Goal: Task Accomplishment & Management: Complete application form

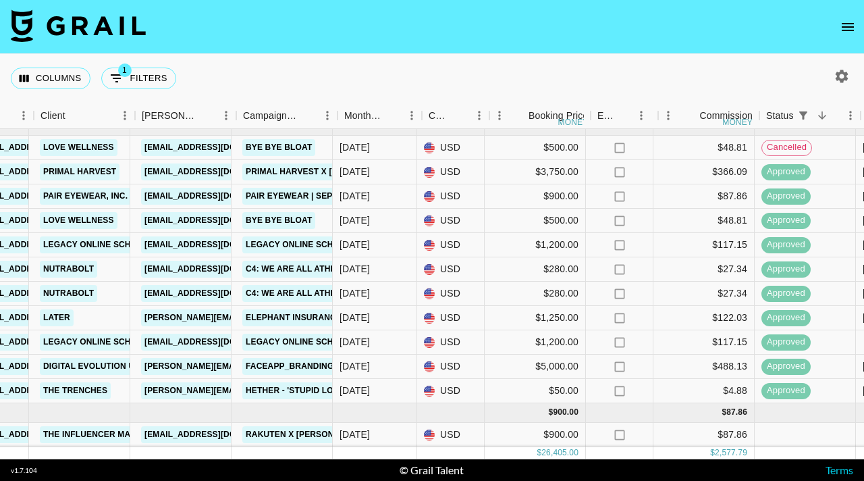
scroll to position [242, 415]
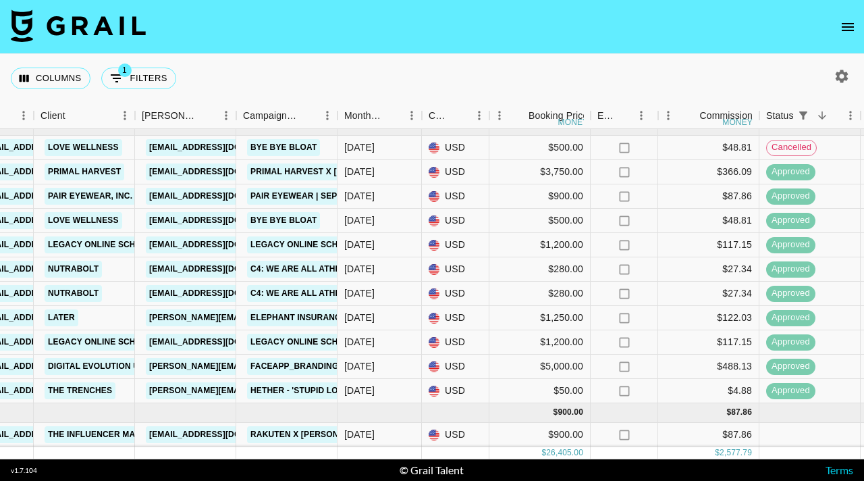
click at [847, 28] on icon "open drawer" at bounding box center [848, 27] width 16 height 16
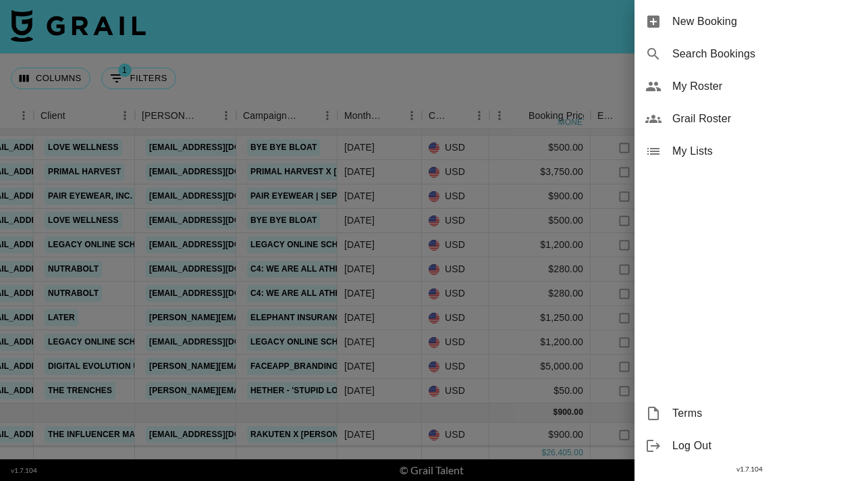
click at [785, 27] on span "New Booking" at bounding box center [763, 22] width 181 height 16
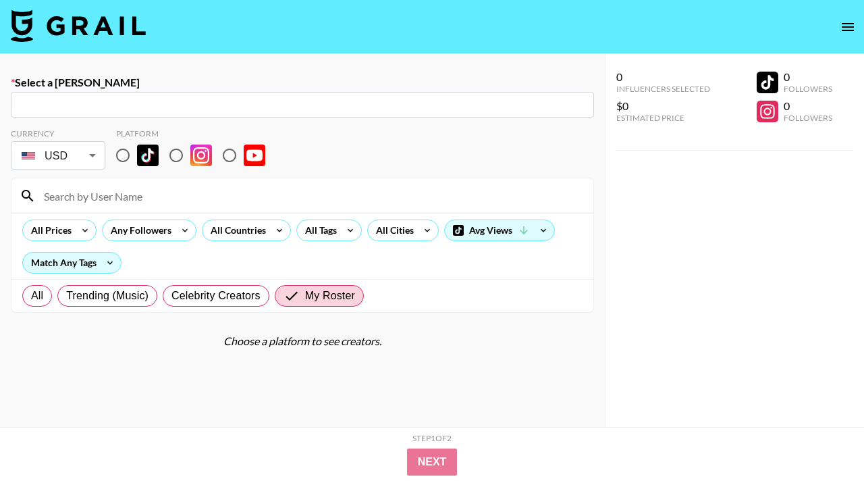
click at [207, 113] on div "​" at bounding box center [302, 105] width 583 height 26
click at [194, 99] on input "text" at bounding box center [302, 105] width 567 height 16
paste input "[PERSON_NAME][EMAIL_ADDRESS][DOMAIN_NAME]"
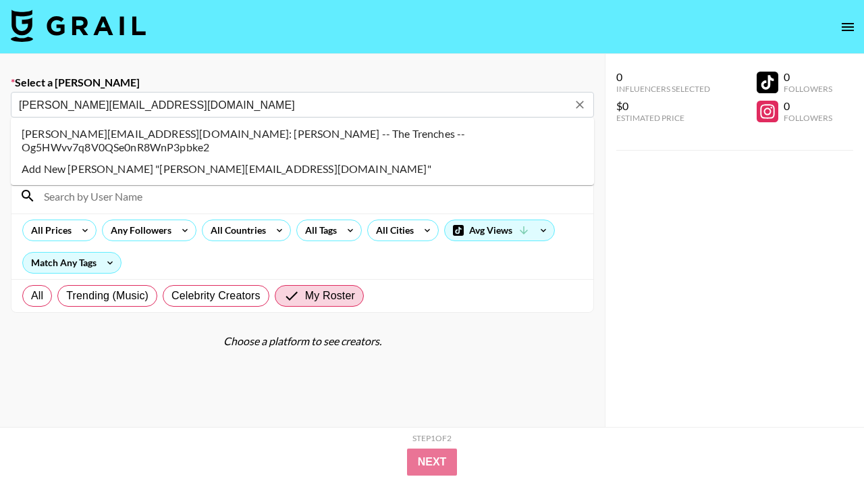
click at [377, 136] on li "natalie@the-trenches.com: Natalie Smith -- The Trenches -- Og5HWvv7q8V0QSe0nR8W…" at bounding box center [302, 140] width 583 height 35
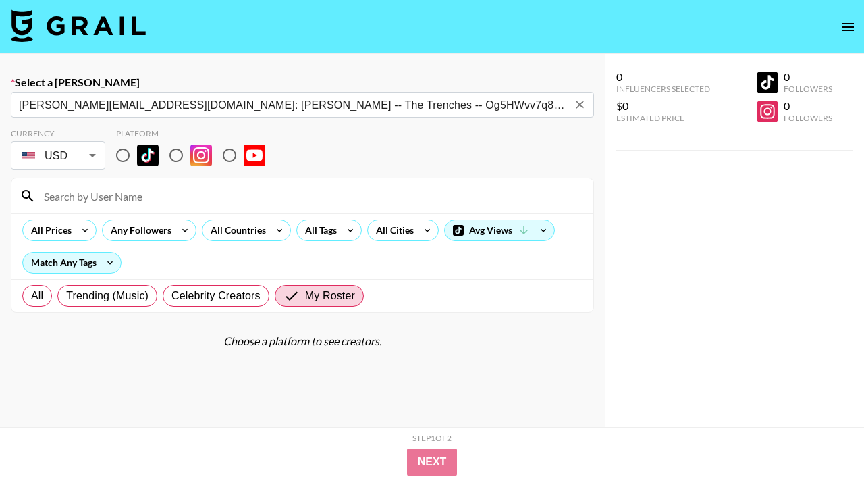
type input "natalie@the-trenches.com: Natalie Smith -- The Trenches -- Og5HWvv7q8V0QSe0nR8W…"
click at [126, 153] on input "radio" at bounding box center [123, 155] width 28 height 28
radio input "true"
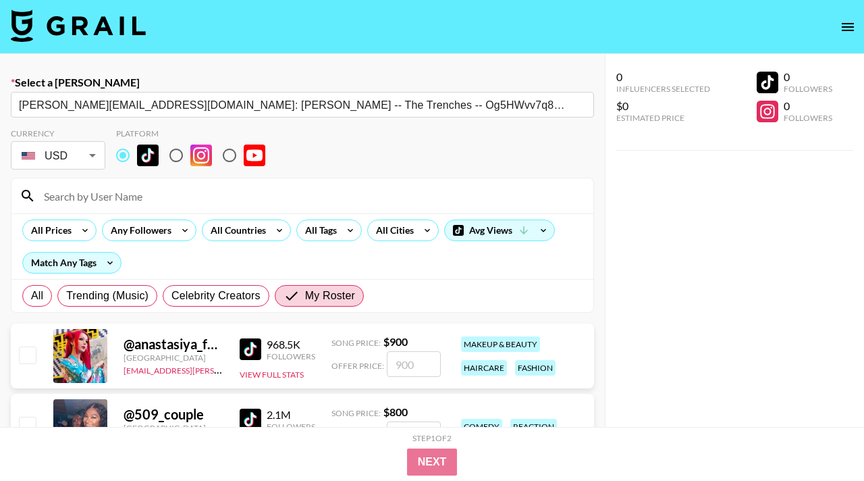
scroll to position [70, 0]
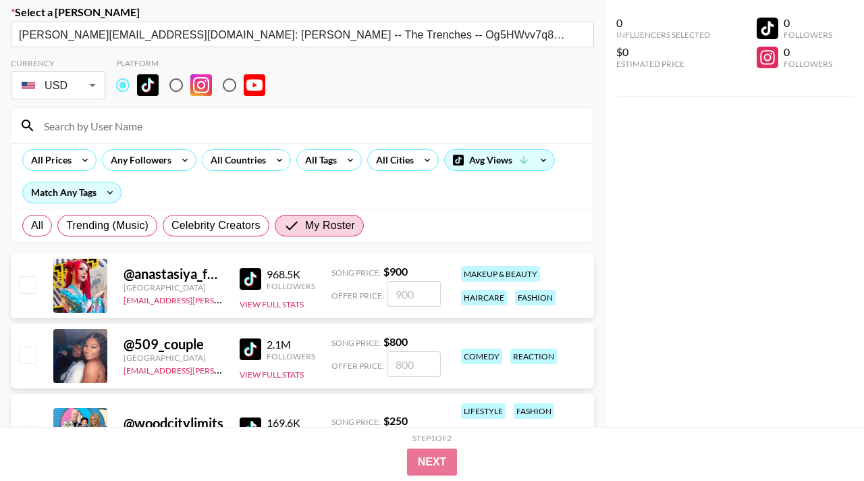
click at [130, 132] on input at bounding box center [311, 126] width 550 height 22
click at [146, 128] on input at bounding box center [311, 126] width 550 height 22
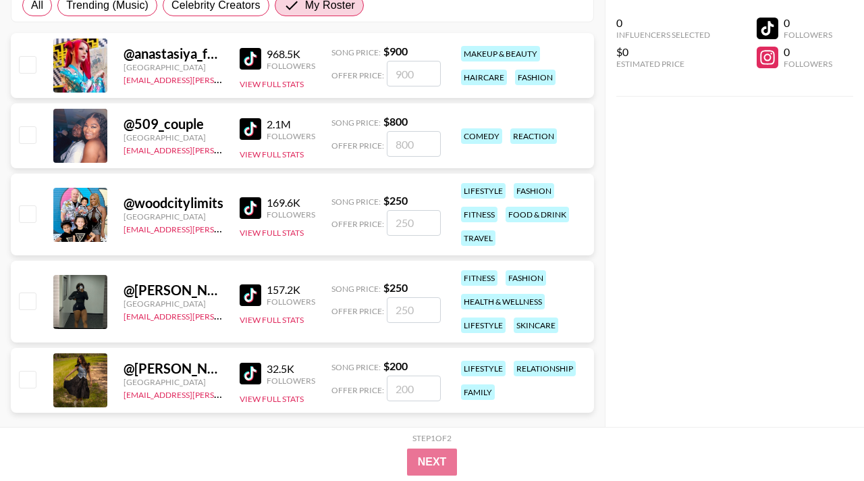
scroll to position [314, 0]
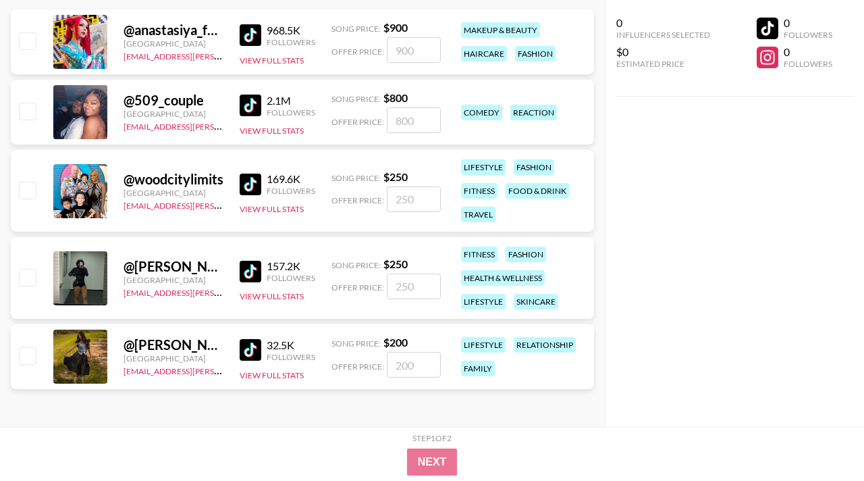
click at [389, 357] on input "number" at bounding box center [414, 365] width 54 height 26
checkbox input "true"
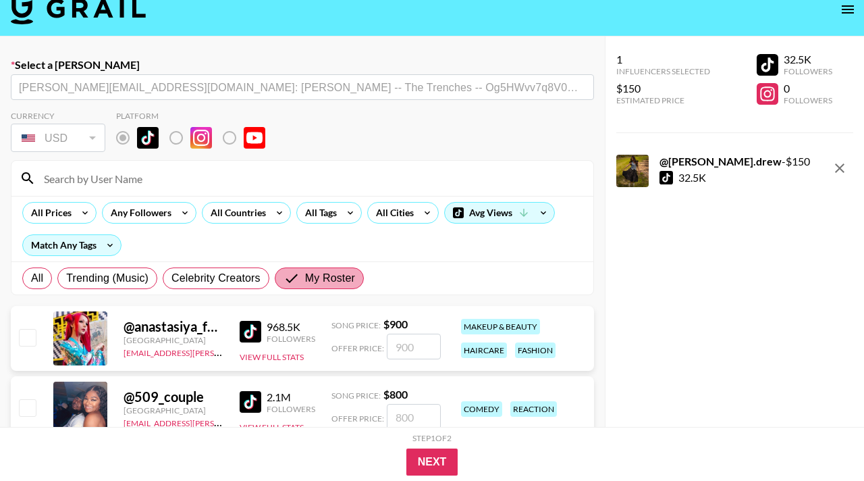
scroll to position [16, 0]
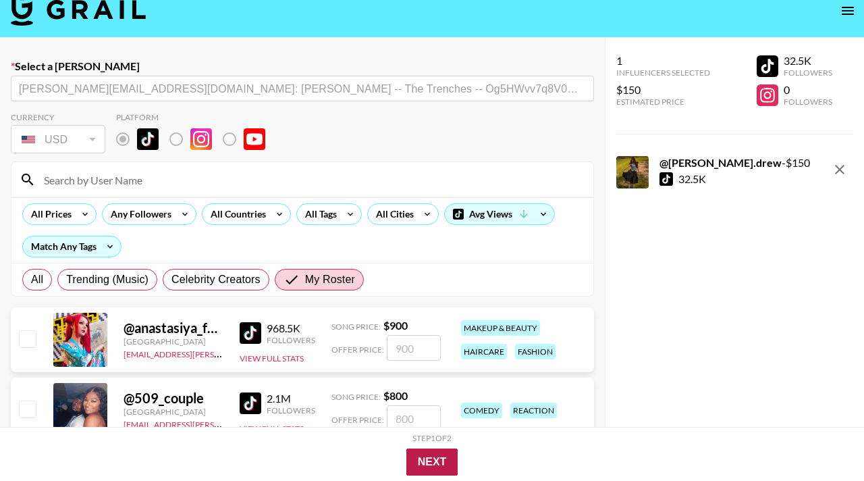
type input "150"
click at [419, 462] on button "Next" at bounding box center [432, 461] width 52 height 27
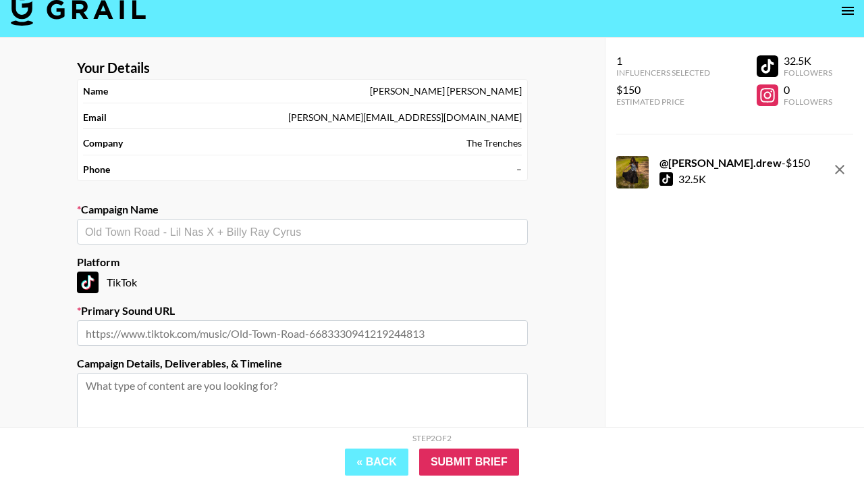
click at [192, 239] on div "​" at bounding box center [302, 232] width 451 height 26
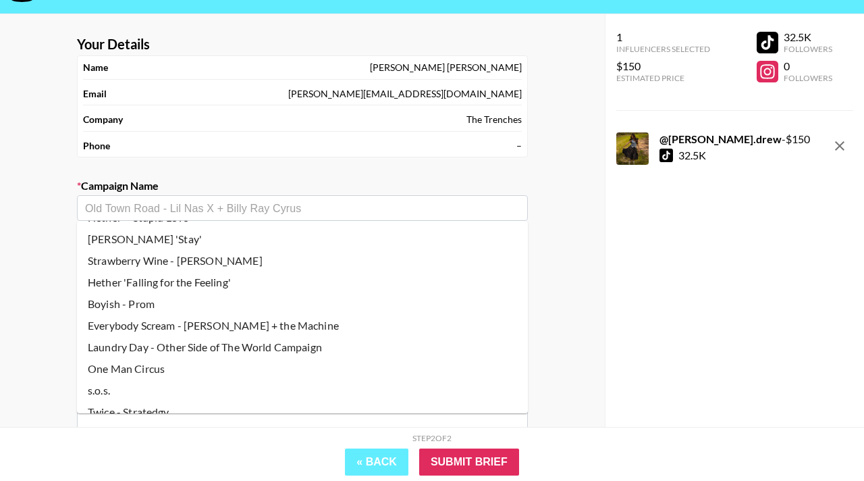
scroll to position [56, 0]
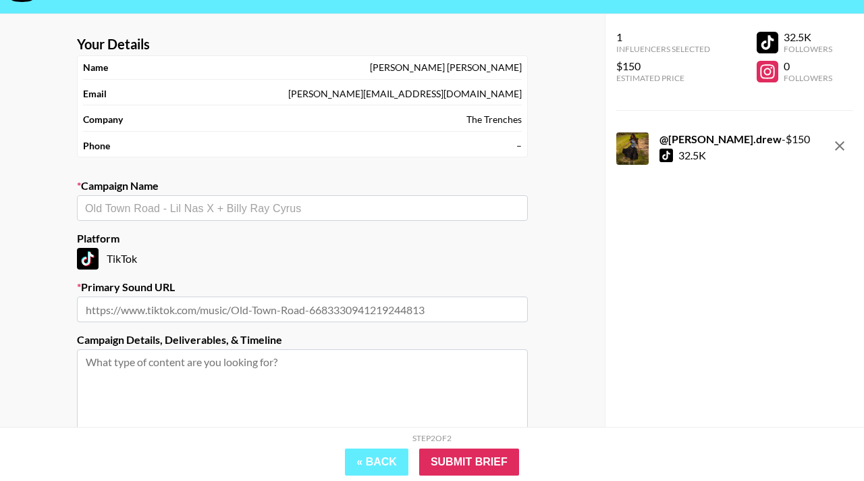
click at [235, 307] on input "text" at bounding box center [302, 309] width 451 height 26
click at [192, 201] on input "text" at bounding box center [302, 209] width 435 height 16
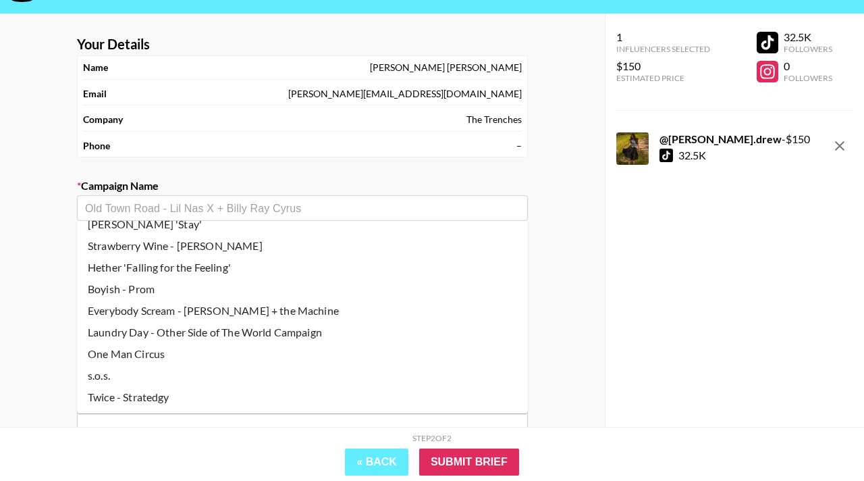
click at [113, 372] on li "s.o.s." at bounding box center [302, 376] width 451 height 22
type input "s.o.s."
type input "https://www.tiktok.com/music/sos-7537766513131539213"
type textarea "TikTok -- TikTok --"
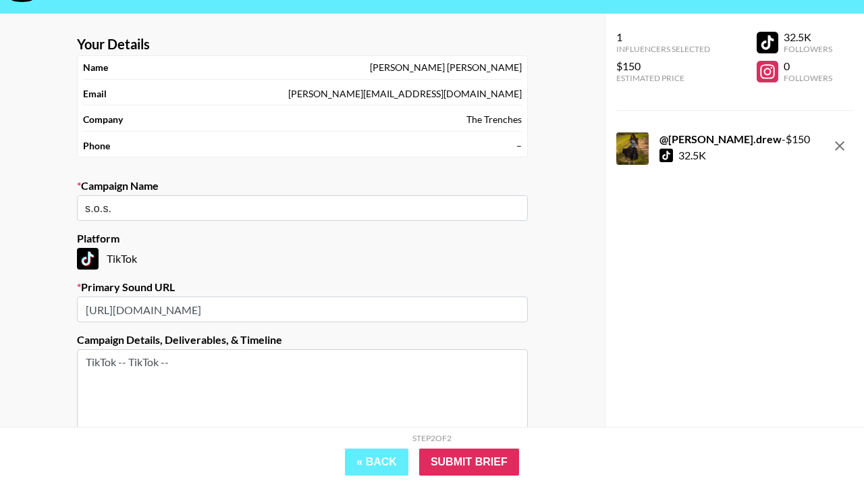
click at [44, 323] on div "Your Details Name Natalie Smith Email natalie@the-trenches.com Company The Tren…" at bounding box center [302, 292] width 605 height 556
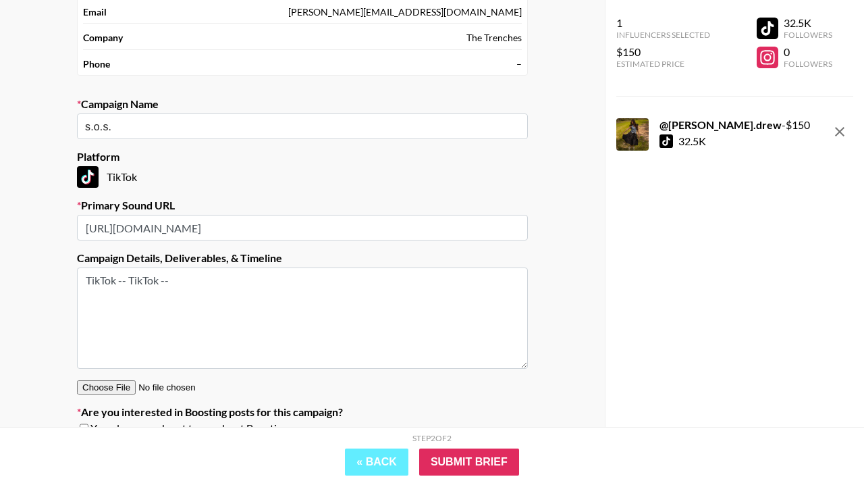
scroll to position [184, 0]
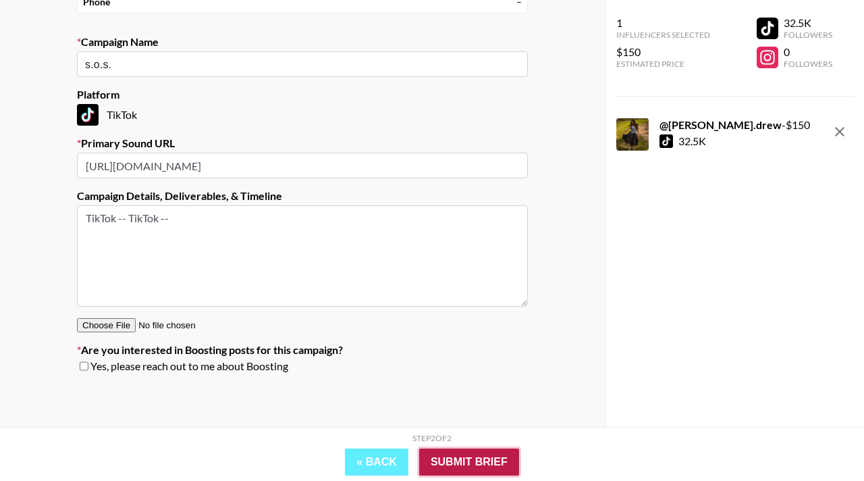
click at [463, 459] on input "Submit Brief" at bounding box center [469, 461] width 100 height 27
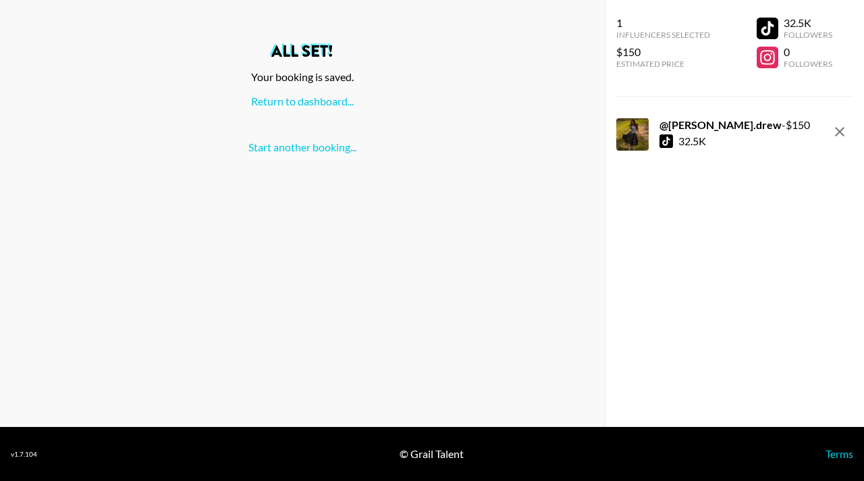
scroll to position [0, 0]
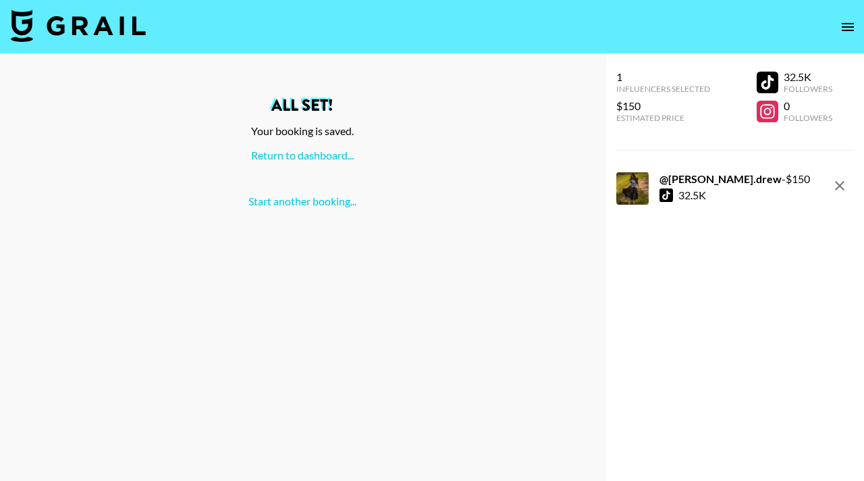
click at [844, 27] on icon "open drawer" at bounding box center [848, 27] width 16 height 16
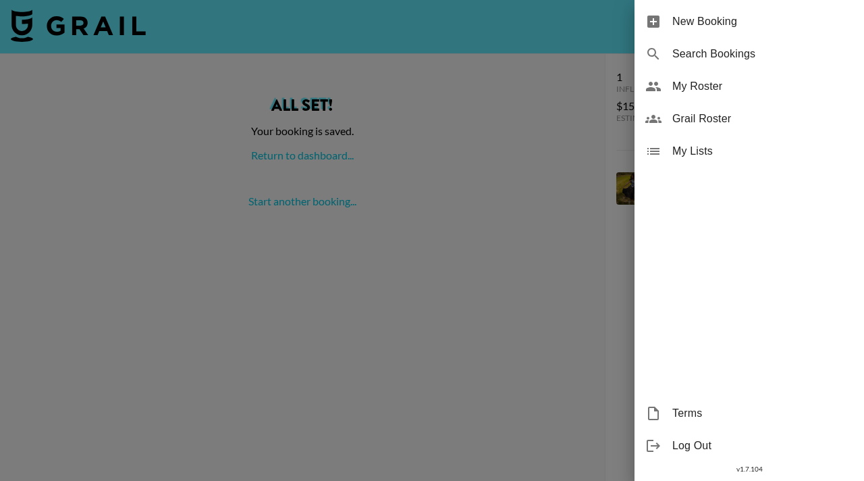
click at [278, 109] on div at bounding box center [432, 240] width 864 height 481
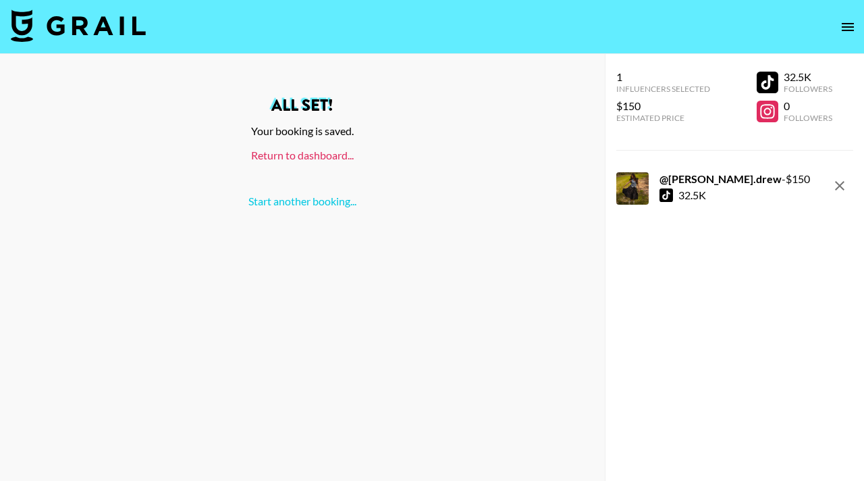
click at [294, 153] on link "Return to dashboard..." at bounding box center [302, 155] width 103 height 13
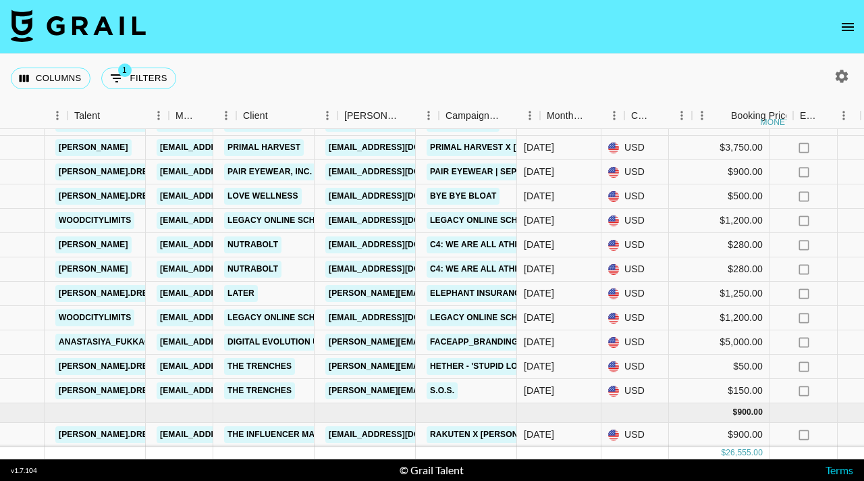
scroll to position [266, 289]
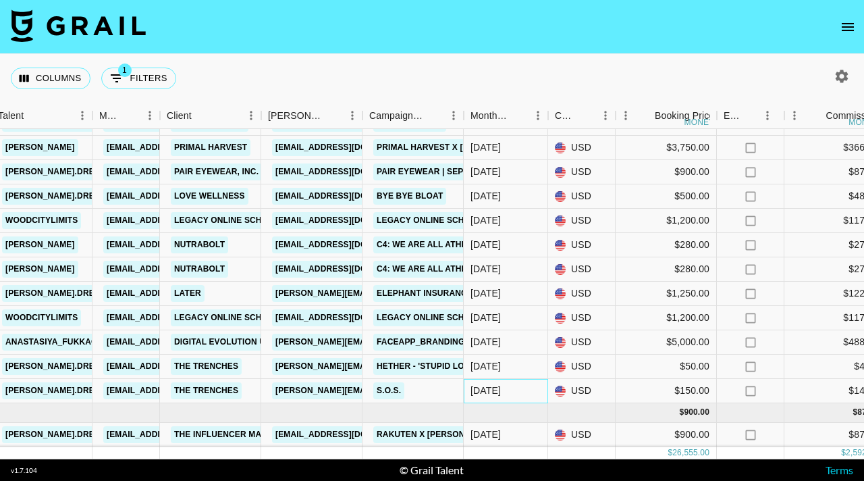
click at [485, 389] on div "[DATE]" at bounding box center [486, 391] width 30 height 14
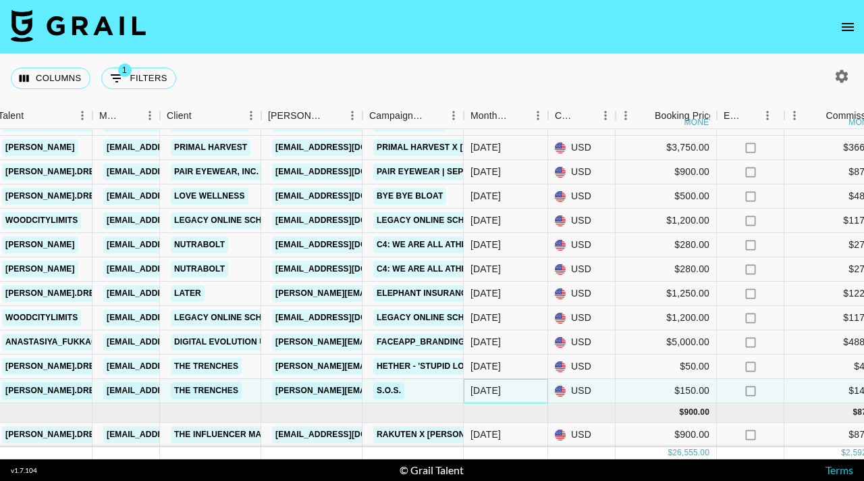
click at [489, 393] on div "[DATE]" at bounding box center [486, 391] width 30 height 14
click at [483, 392] on div "[DATE]" at bounding box center [486, 391] width 30 height 14
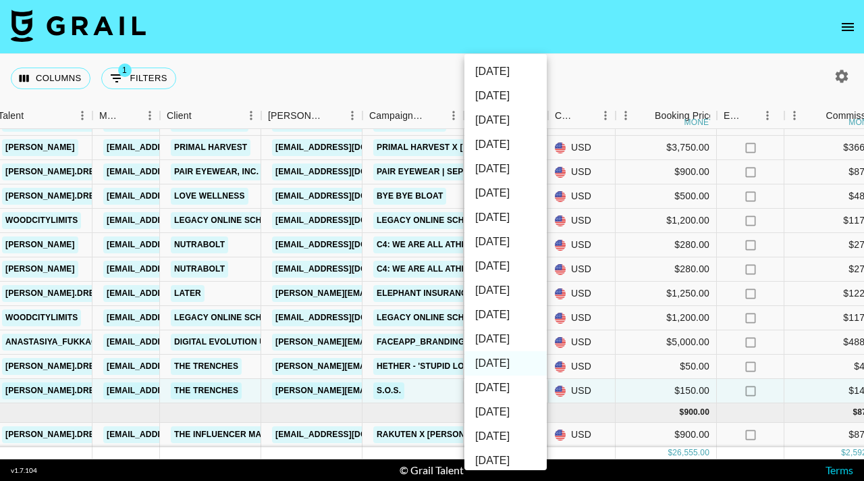
click at [494, 341] on li "[DATE]" at bounding box center [506, 339] width 82 height 24
type input "[DATE]"
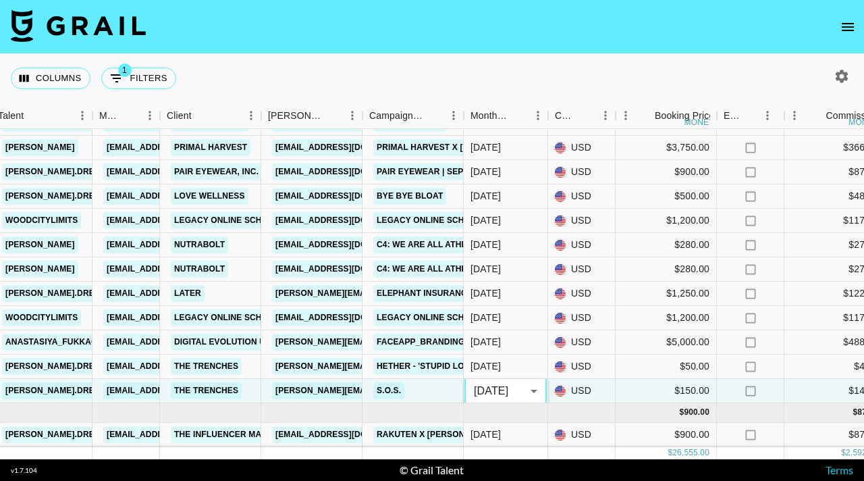
click at [496, 56] on div "Columns 1 Filters + Booking" at bounding box center [432, 78] width 864 height 49
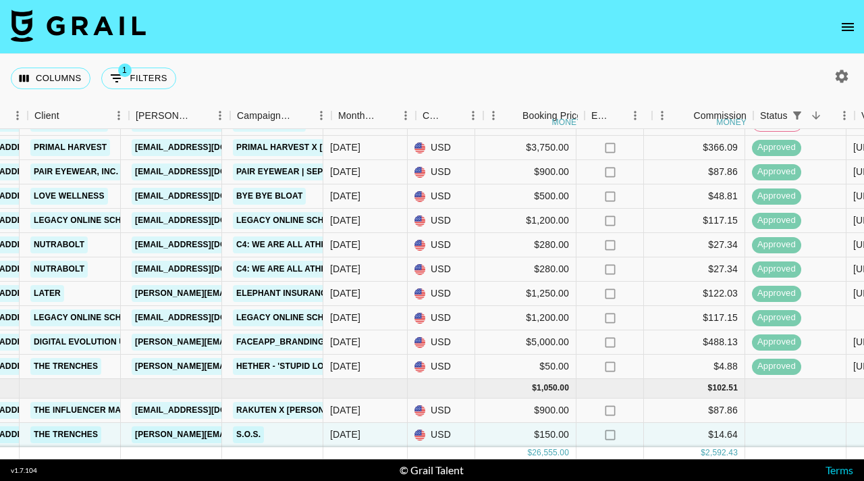
scroll to position [266, 421]
